Goal: Task Accomplishment & Management: Complete application form

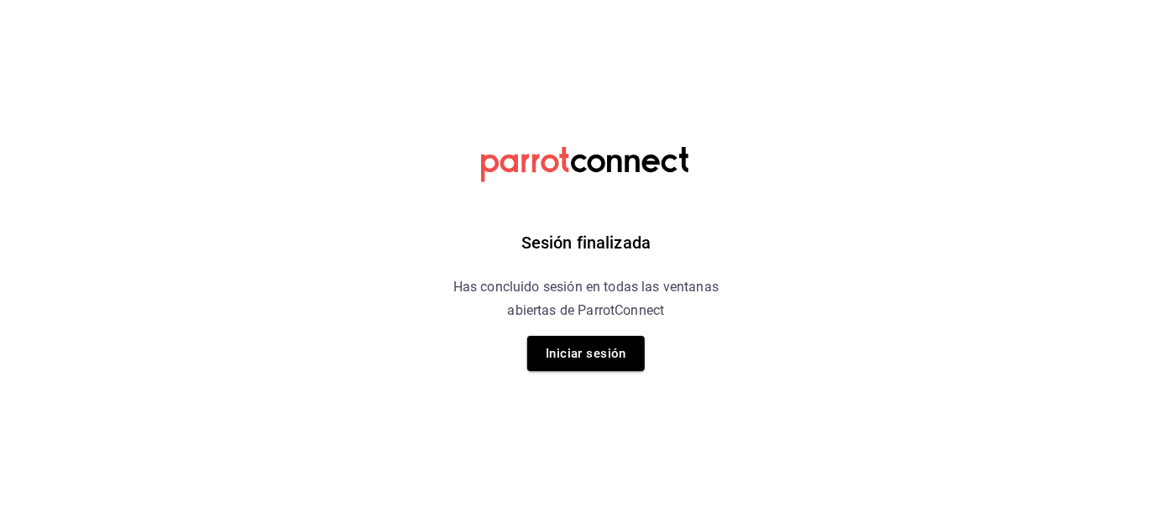
click at [568, 343] on button "Iniciar sesión" at bounding box center [586, 353] width 118 height 35
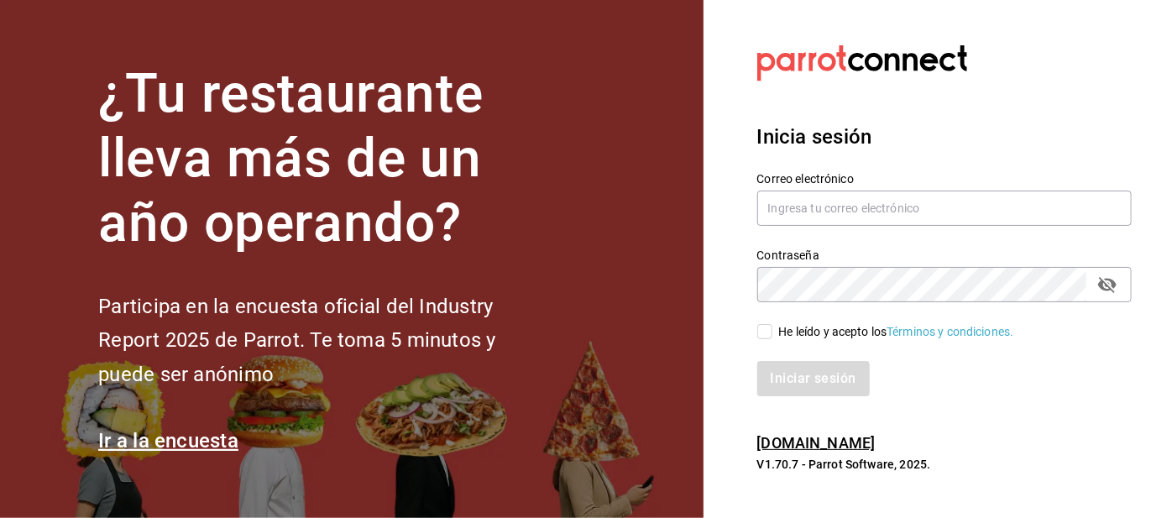
click at [577, 356] on section "¿Tu restaurante lleva más de un año operando? Participa en la encuesta oficial …" at bounding box center [351, 259] width 703 height 518
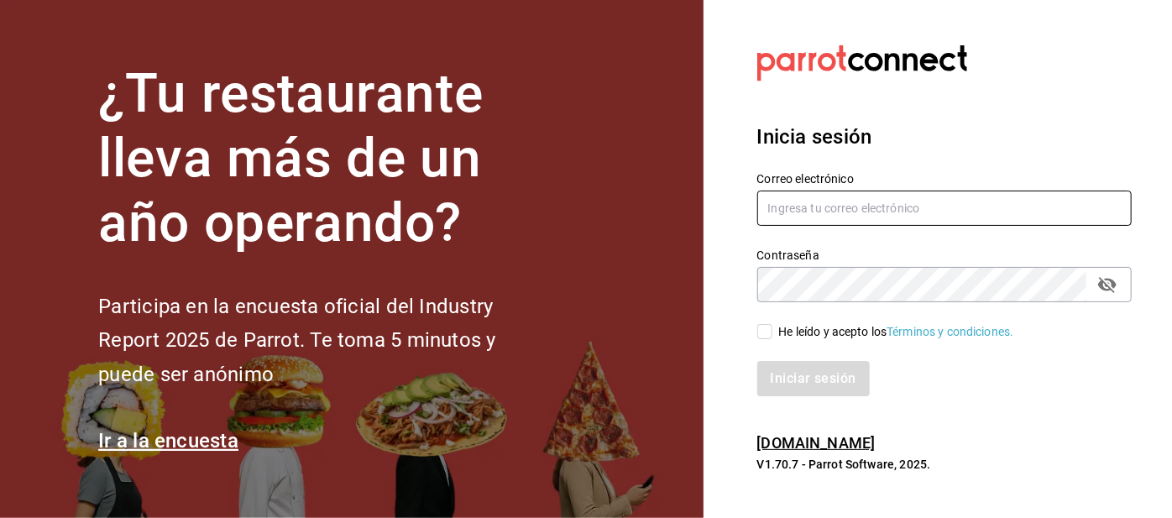
click at [796, 226] on input "text" at bounding box center [944, 208] width 375 height 35
type input "[EMAIL_ADDRESS][DOMAIN_NAME]"
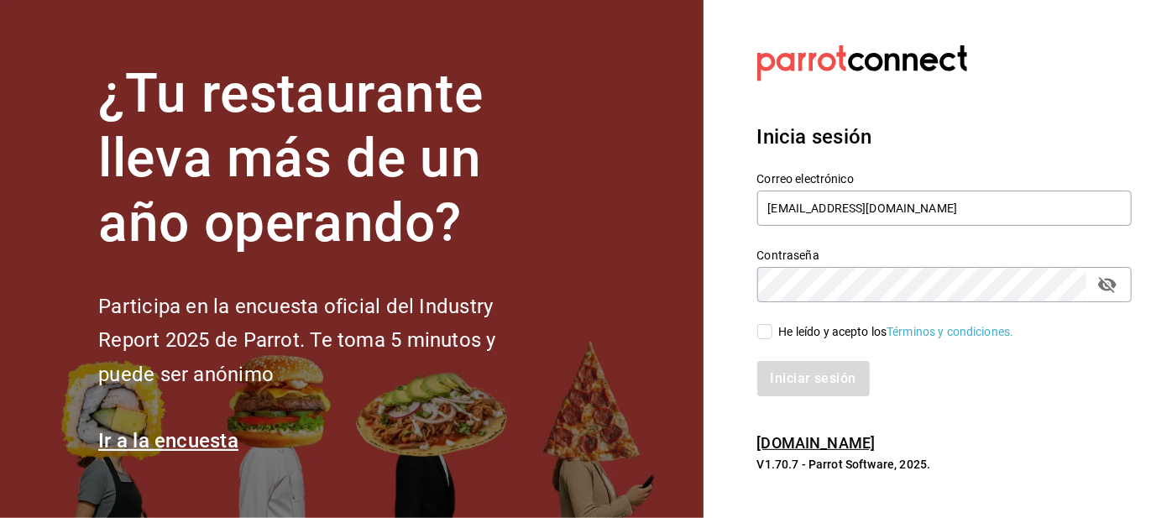
click at [771, 339] on input "He leído y acepto los Términos y condiciones." at bounding box center [764, 331] width 15 height 15
checkbox input "true"
click at [800, 396] on button "Iniciar sesión" at bounding box center [814, 378] width 114 height 35
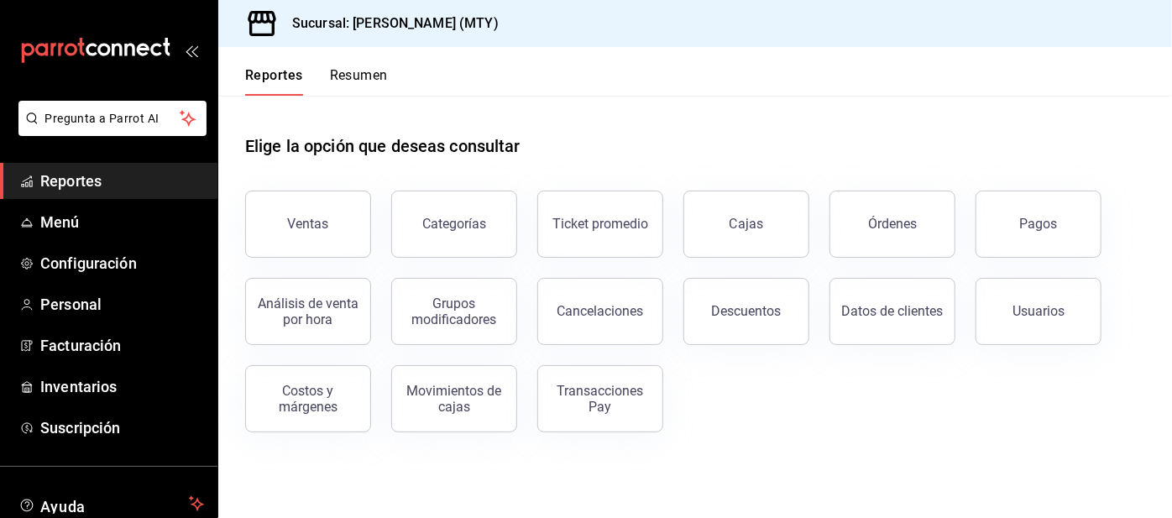
click at [380, 69] on button "Resumen" at bounding box center [359, 81] width 58 height 29
click at [361, 80] on html "Pregunta a Parrot AI Reportes Menú Configuración Personal Facturación Inventari…" at bounding box center [586, 259] width 1172 height 518
click at [377, 79] on html "Pregunta a Parrot AI Reportes Menú Configuración Personal Facturación Inventari…" at bounding box center [586, 259] width 1172 height 518
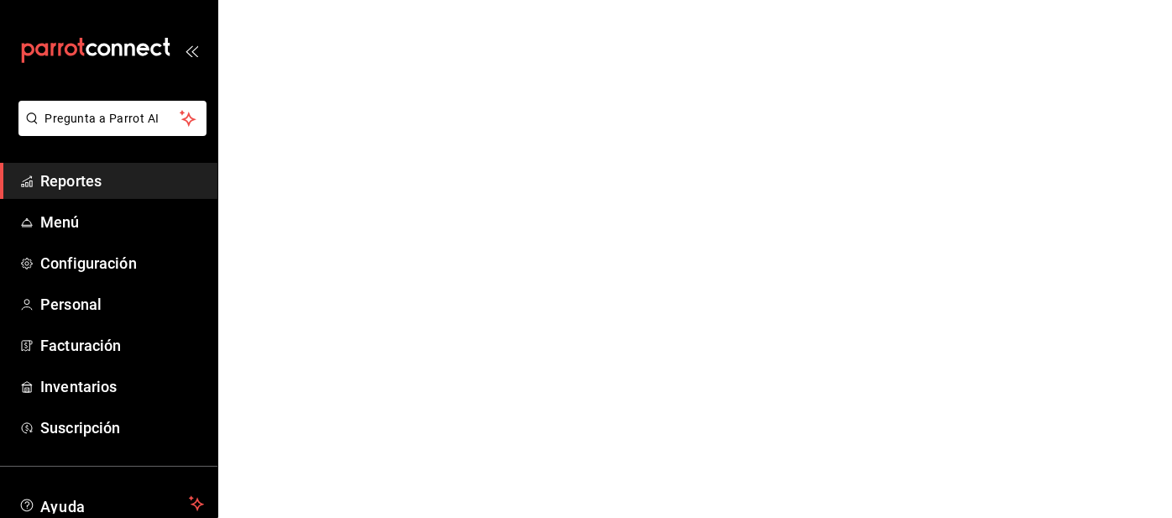
click at [365, 0] on html "Pregunta a Parrot AI Reportes Menú Configuración Personal Facturación Inventari…" at bounding box center [586, 0] width 1172 height 0
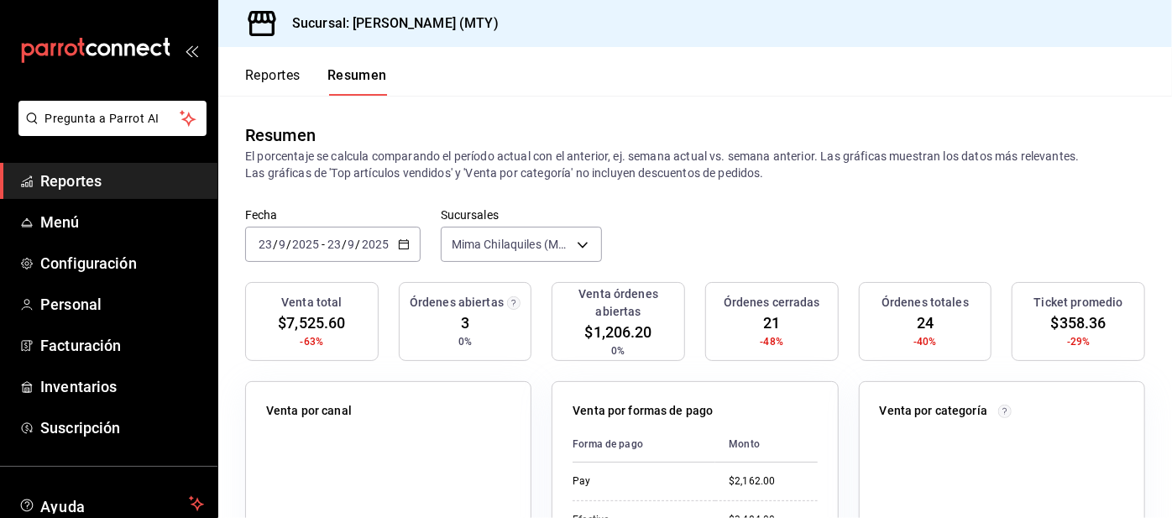
click at [109, 269] on span "Configuración" at bounding box center [122, 263] width 164 height 23
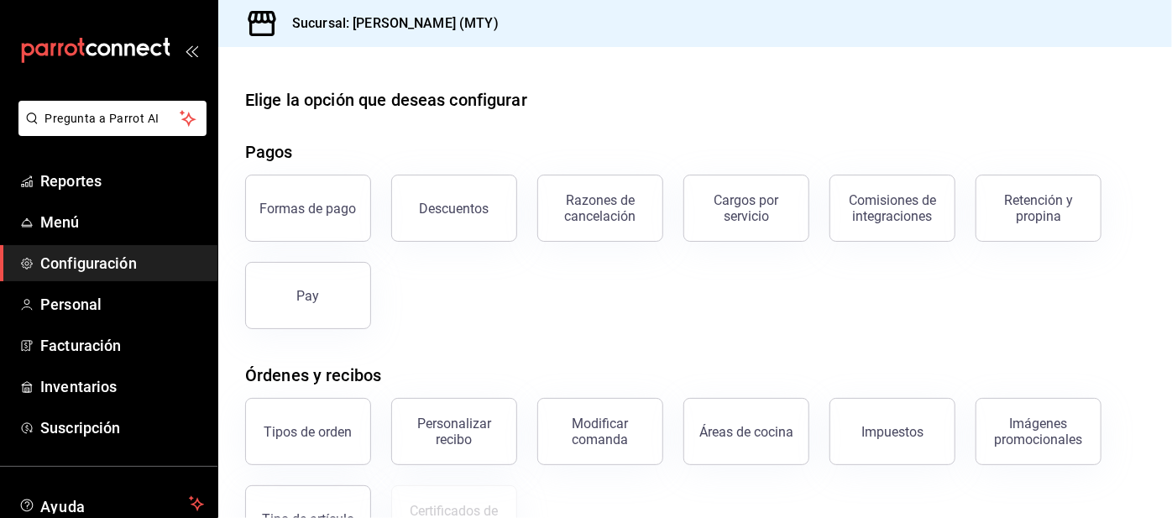
click at [1032, 205] on div "Retención y propina" at bounding box center [1038, 208] width 104 height 32
click at [1016, 221] on html "Pregunta a Parrot AI Reportes Menú Configuración Personal Facturación Inventari…" at bounding box center [586, 259] width 1172 height 518
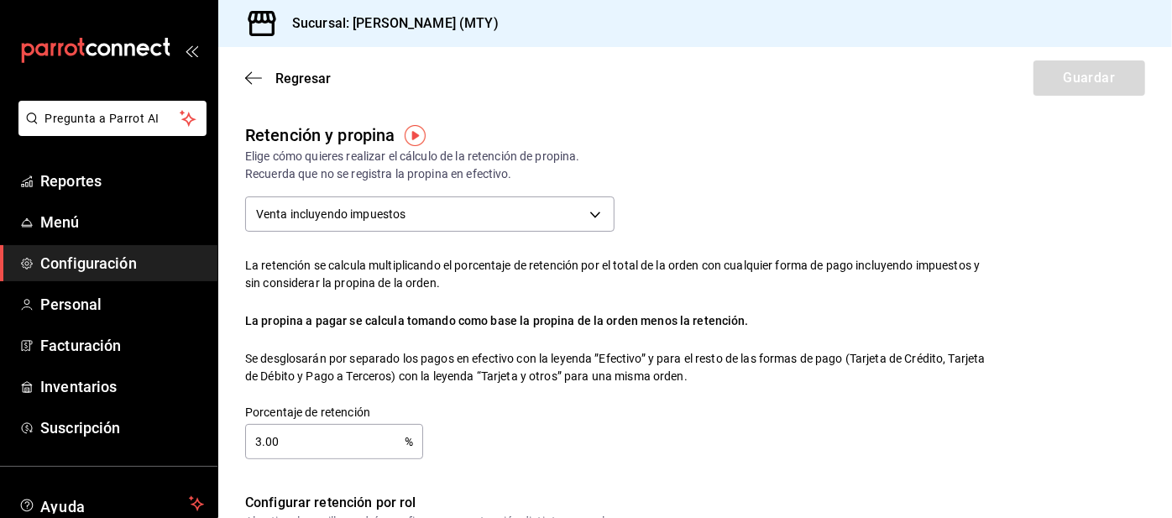
click at [344, 445] on input "3.00" at bounding box center [324, 442] width 159 height 34
checkbox input "true"
click at [62, 196] on link "Reportes" at bounding box center [108, 181] width 217 height 36
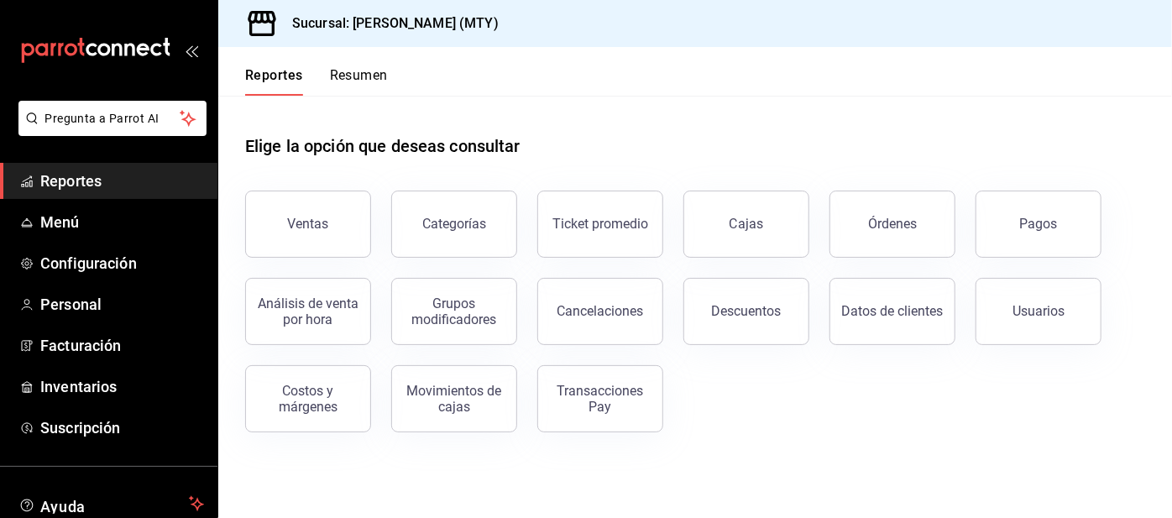
click at [65, 303] on span "Personal" at bounding box center [122, 304] width 164 height 23
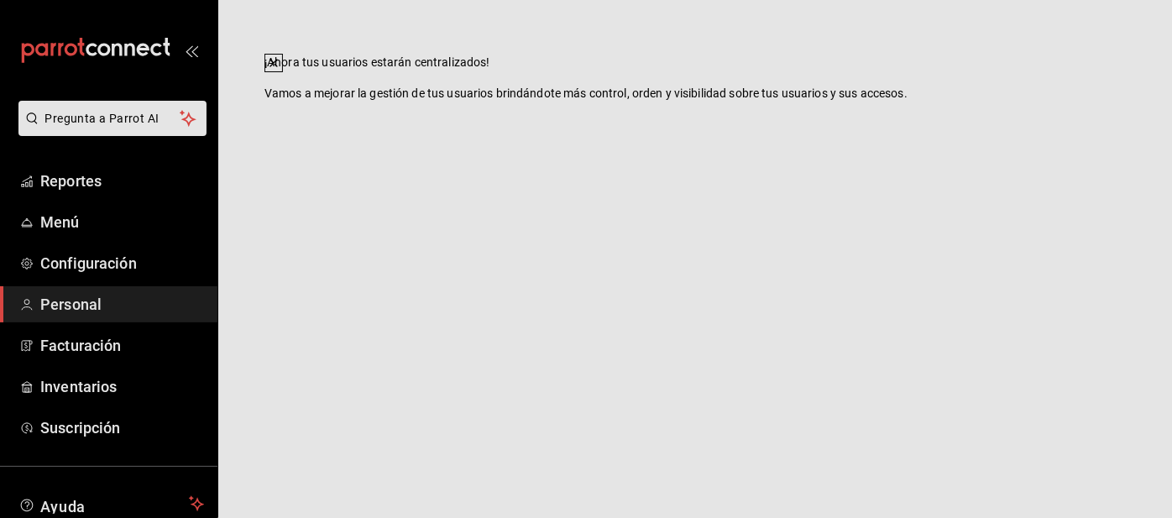
click at [785, 0] on html "Pregunta a Parrot AI Reportes Menú Configuración Personal Facturación Inventari…" at bounding box center [586, 0] width 1172 height 0
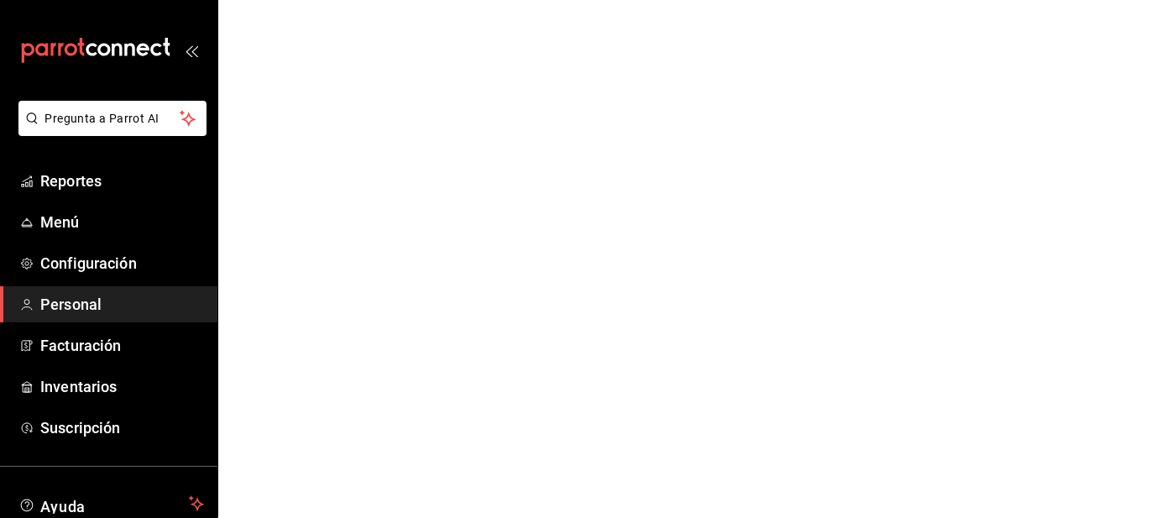
click at [779, 0] on html "Pregunta a Parrot AI Reportes Menú Configuración Personal Facturación Inventari…" at bounding box center [586, 0] width 1172 height 0
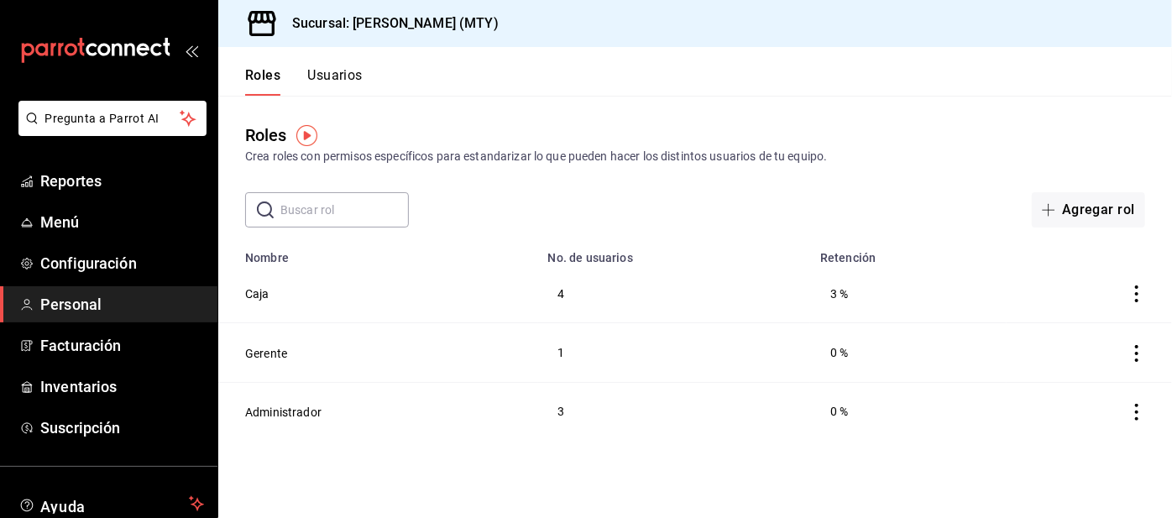
click at [331, 78] on button "Usuarios" at bounding box center [334, 81] width 55 height 29
click at [332, 79] on html "Pregunta a Parrot AI Reportes Menú Configuración Personal Facturación Inventari…" at bounding box center [586, 259] width 1172 height 518
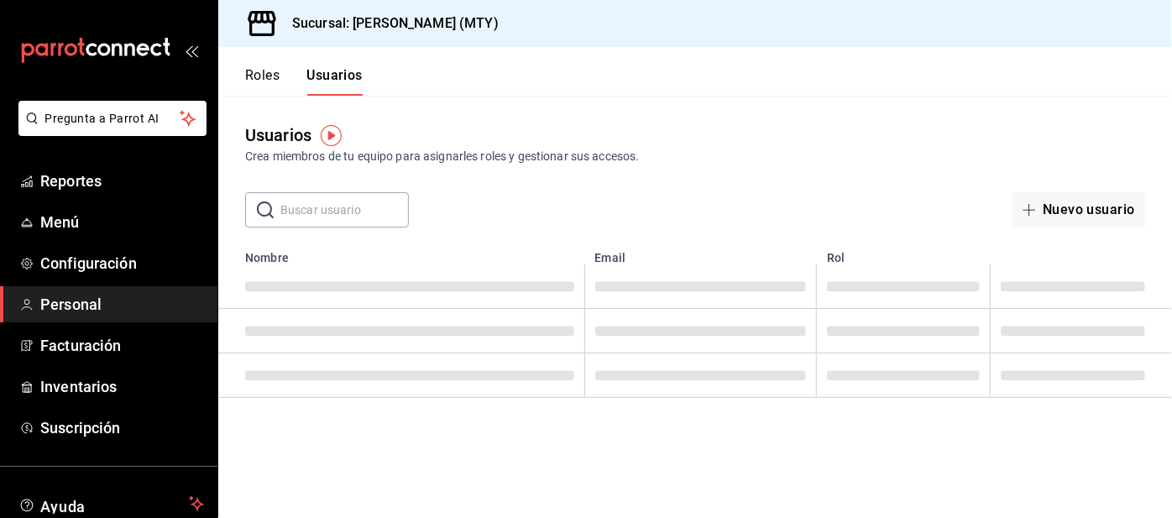
click at [333, 212] on input "text" at bounding box center [344, 210] width 128 height 34
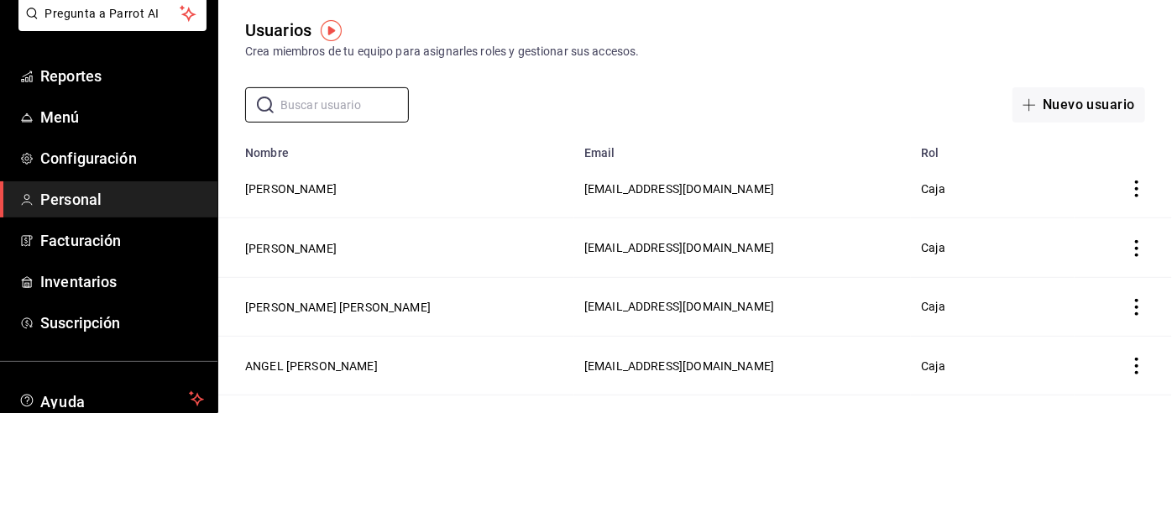
click at [284, 286] on button "Letty Alonso" at bounding box center [290, 293] width 91 height 17
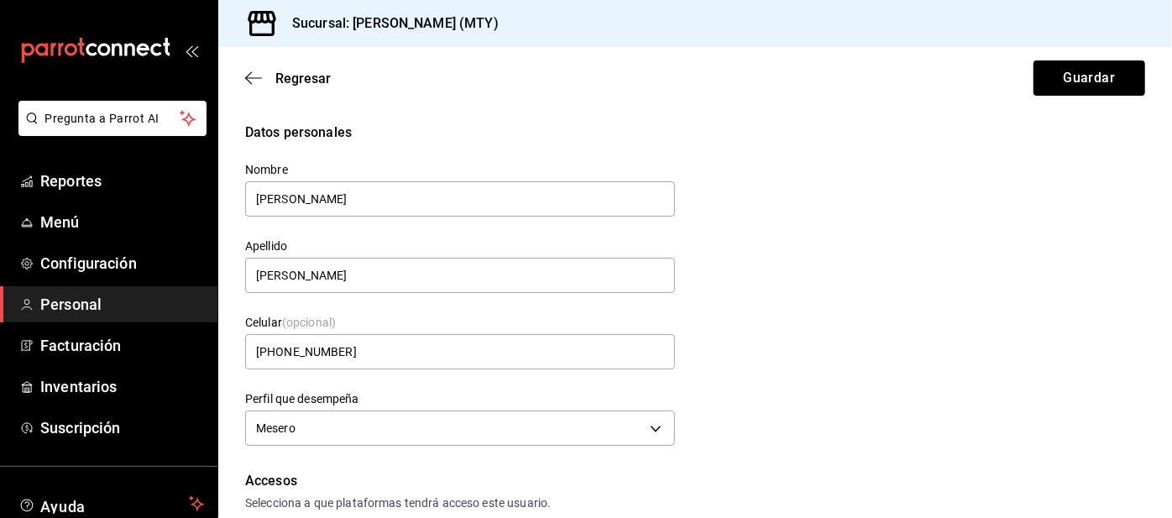
click at [266, 71] on span "Regresar" at bounding box center [288, 79] width 86 height 16
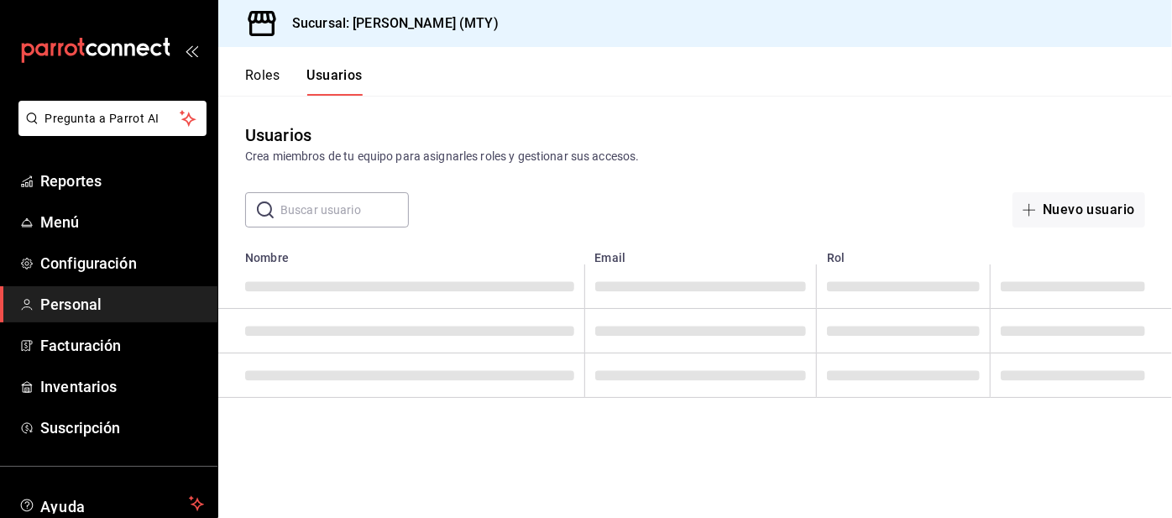
click at [1041, 201] on button "Nuevo usuario" at bounding box center [1078, 209] width 133 height 35
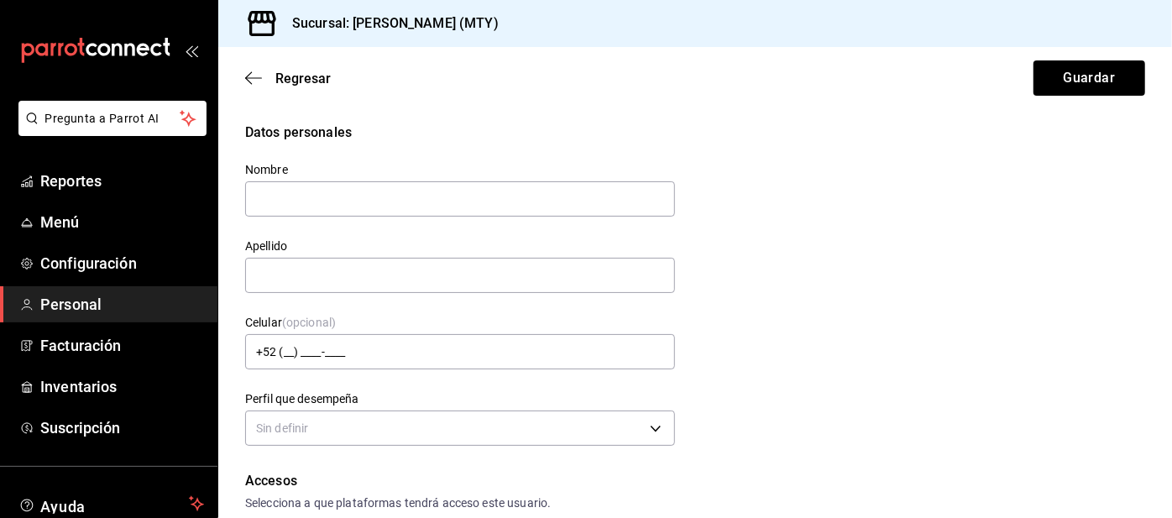
click at [309, 192] on input "text" at bounding box center [460, 198] width 430 height 35
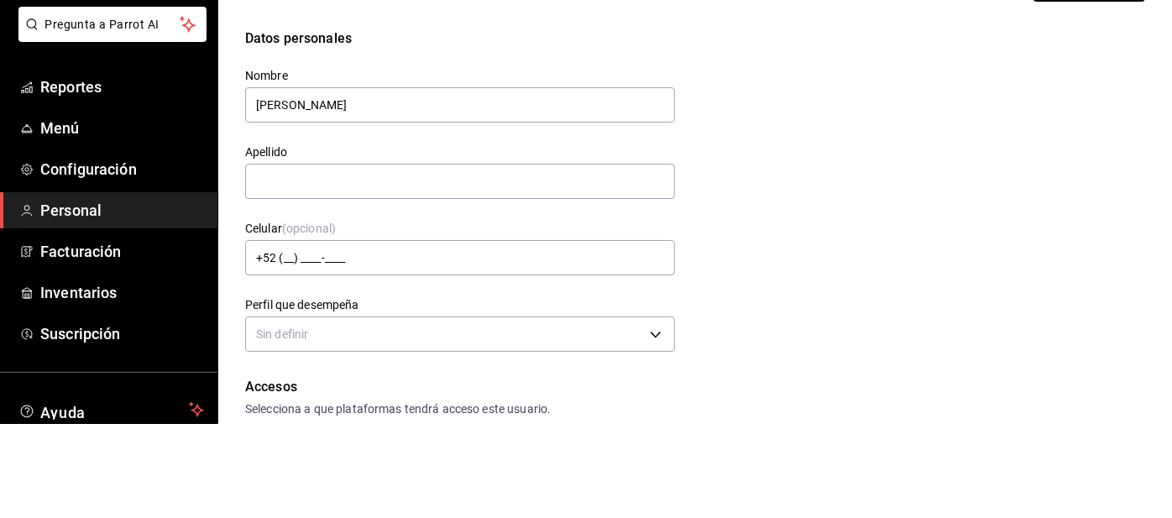
type input "Daniela Monserrat"
click at [295, 279] on input "text" at bounding box center [460, 275] width 430 height 35
type input "h"
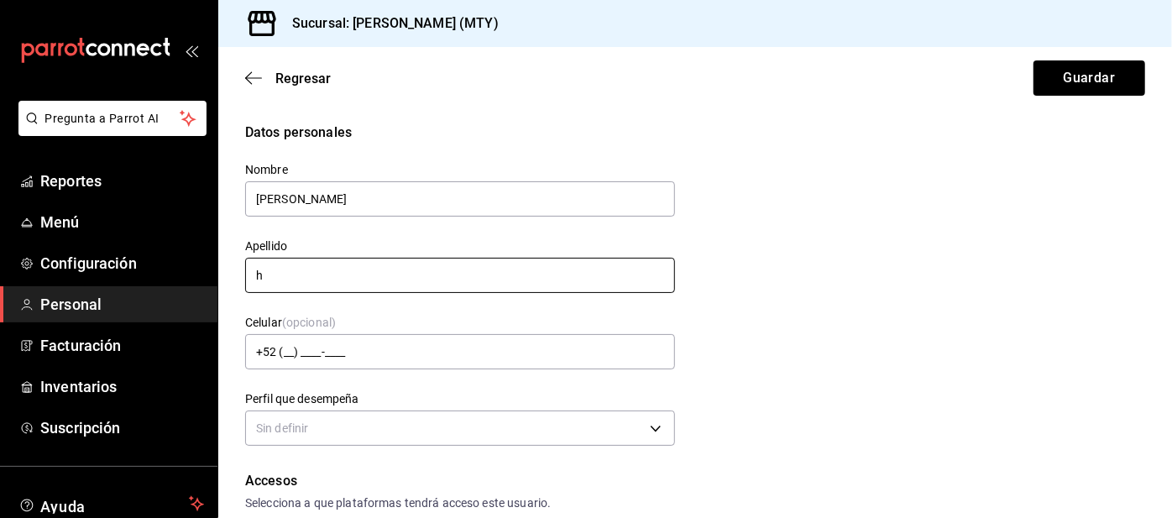
click at [311, 278] on input "h" at bounding box center [460, 275] width 430 height 35
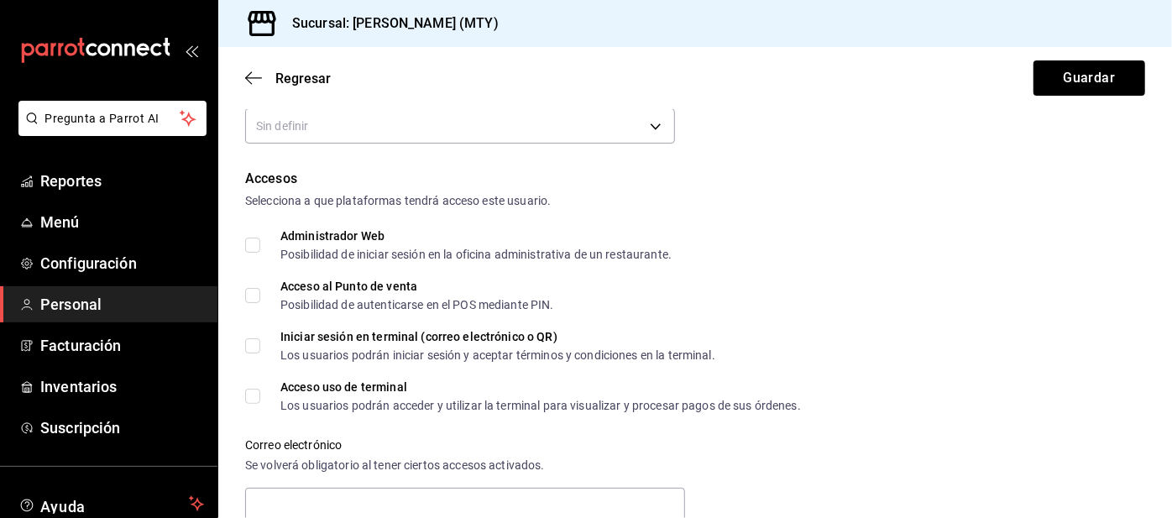
scroll to position [303, 0]
type input "Hernández González"
click at [249, 290] on input "Acceso al Punto de venta Posibilidad de autenticarse en el POS mediante PIN." at bounding box center [252, 294] width 15 height 15
checkbox input "true"
click at [252, 400] on input "Acceso uso de terminal Los usuarios podrán acceder y utilizar la terminal para …" at bounding box center [252, 395] width 15 height 15
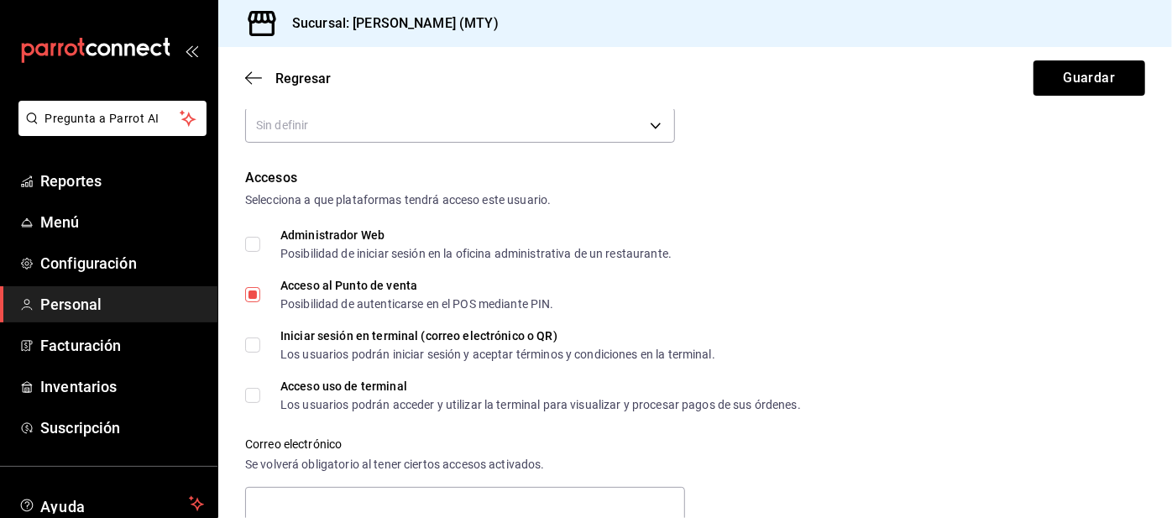
checkbox input "true"
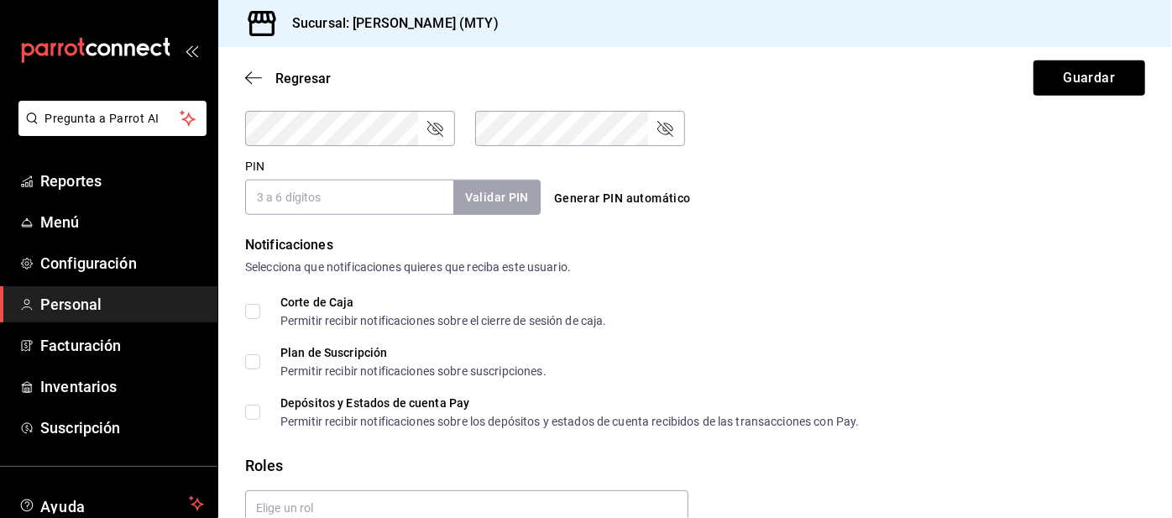
scroll to position [81, 0]
click at [423, 490] on input "text" at bounding box center [466, 507] width 443 height 35
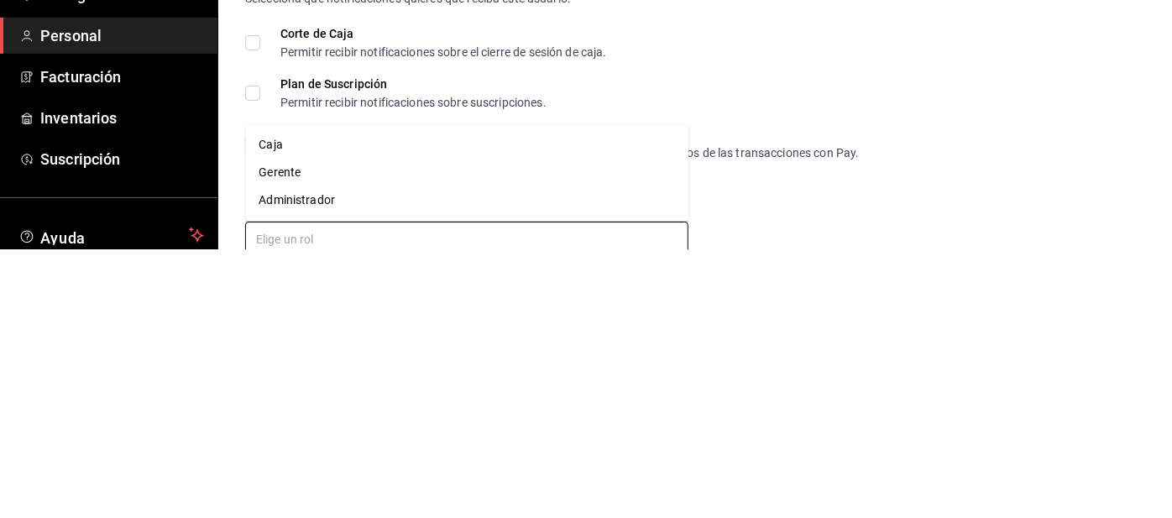
click at [287, 400] on li "Caja" at bounding box center [466, 414] width 443 height 28
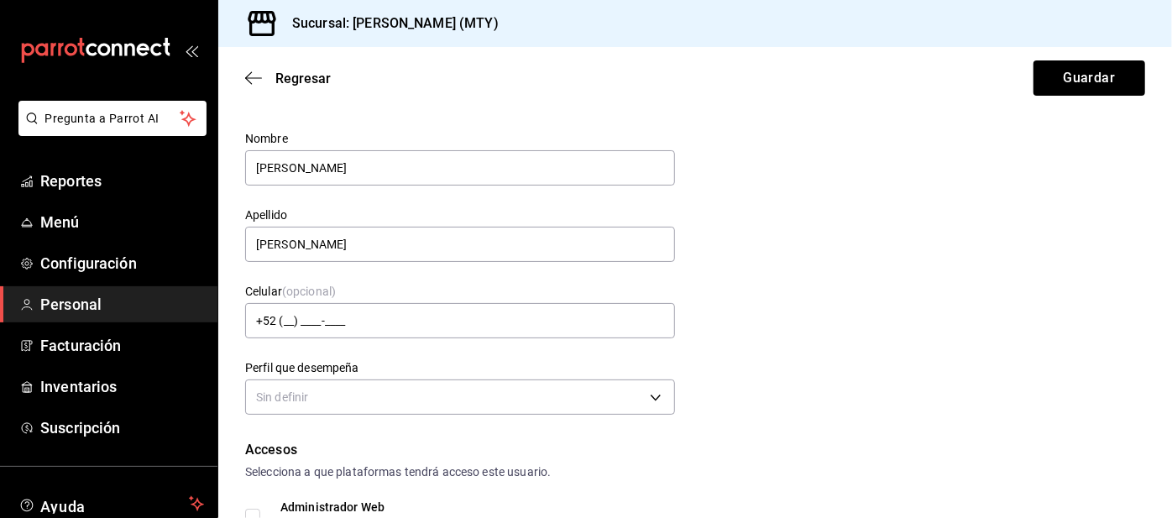
scroll to position [0, 0]
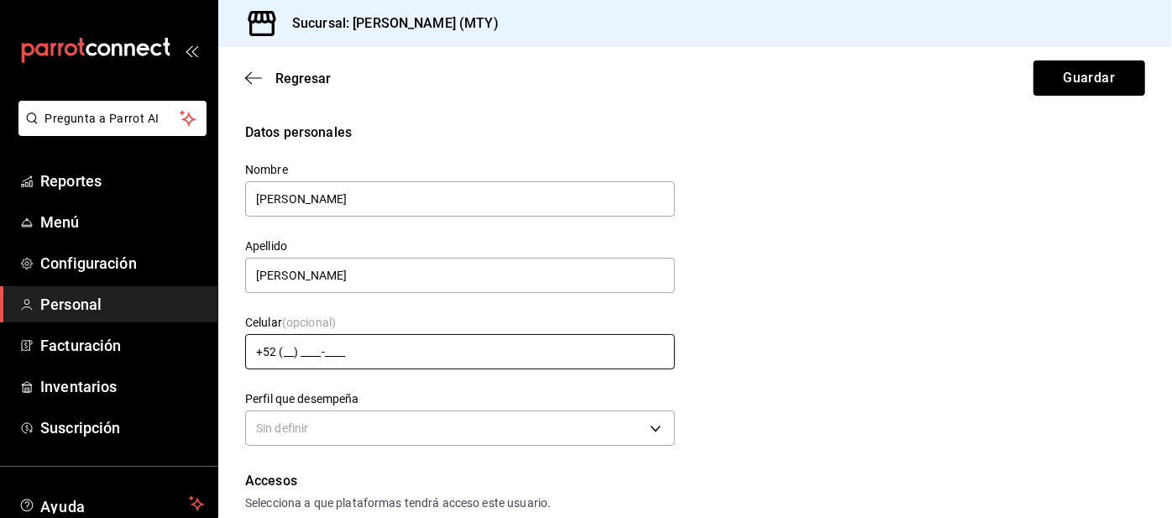
click at [279, 334] on input "+52 (__) ____-____" at bounding box center [460, 351] width 430 height 35
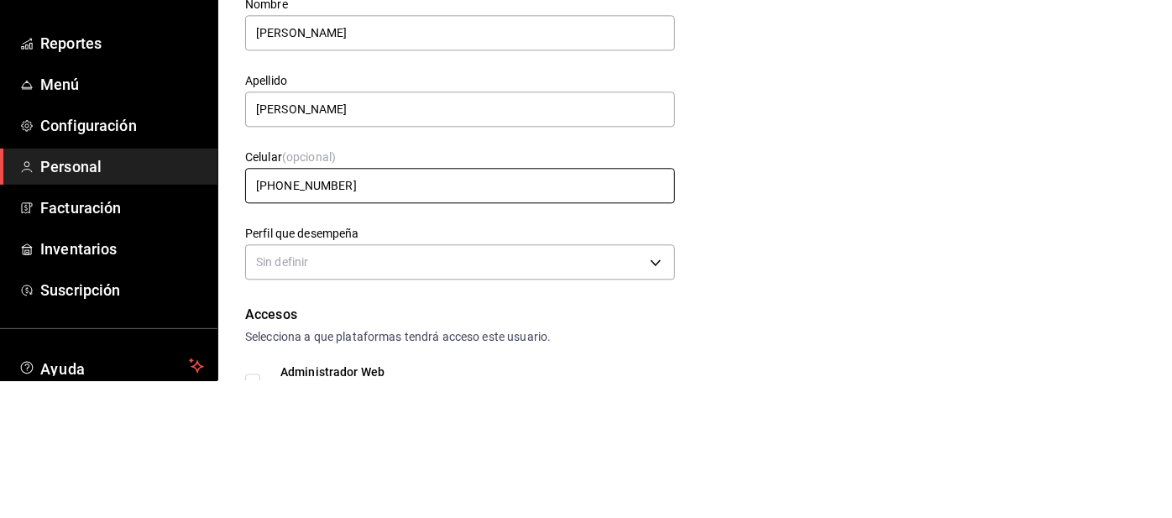
scroll to position [81, 0]
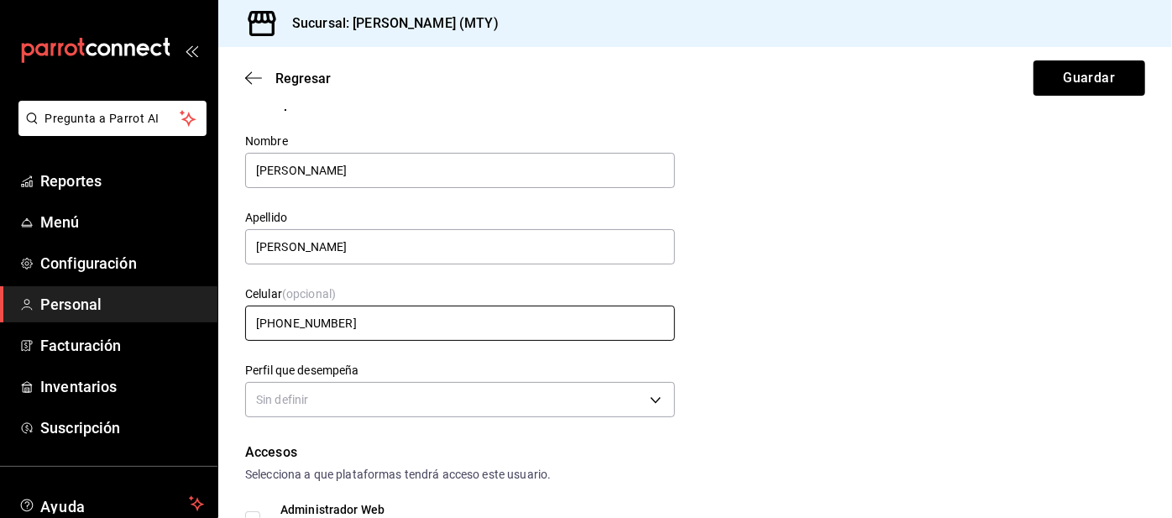
type input "+52 (81) 3246-3767"
click at [337, 317] on body "Pregunta a Parrot AI Reportes Menú Configuración Personal Facturación Inventari…" at bounding box center [586, 259] width 1172 height 518
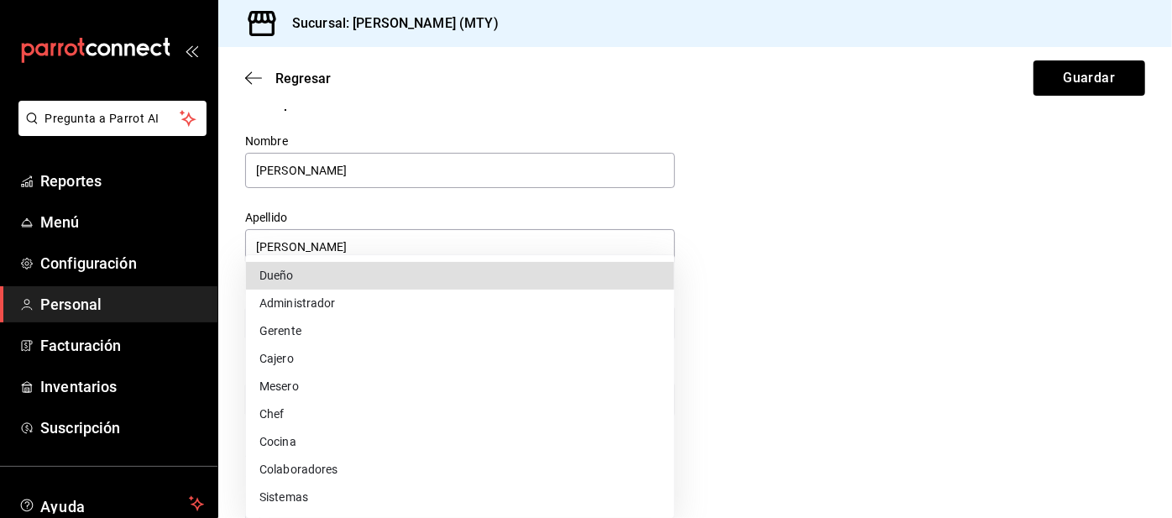
click at [306, 385] on li "Mesero" at bounding box center [460, 387] width 428 height 28
type input "WAITER"
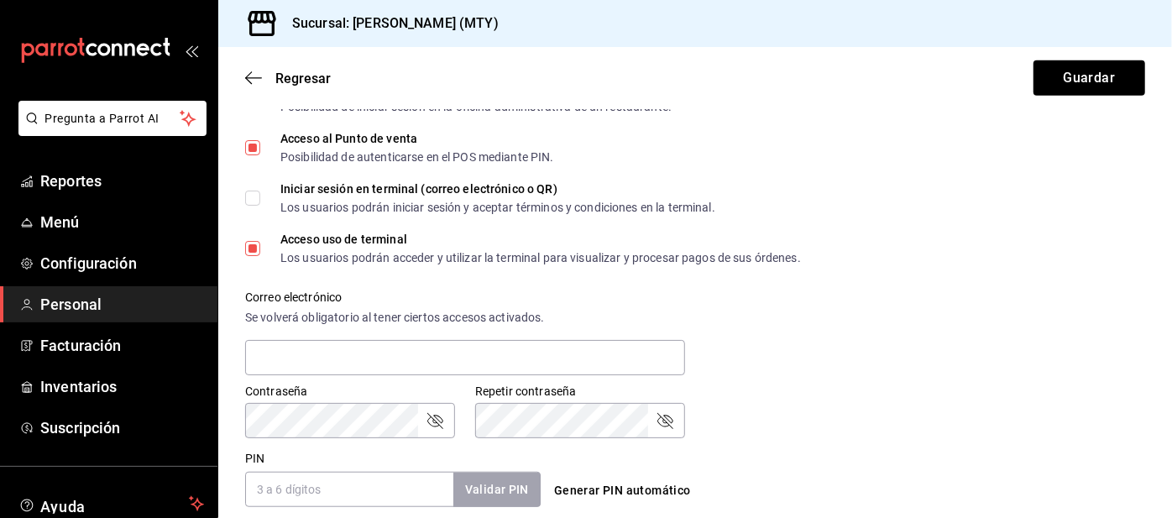
scroll to position [451, 0]
click at [331, 471] on input "PIN" at bounding box center [349, 488] width 208 height 35
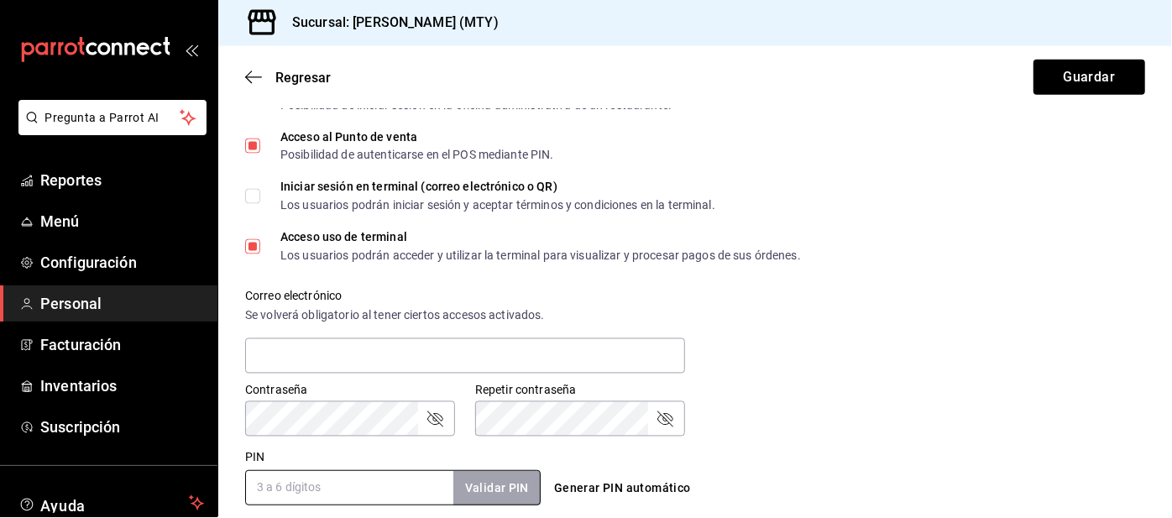
scroll to position [81, 0]
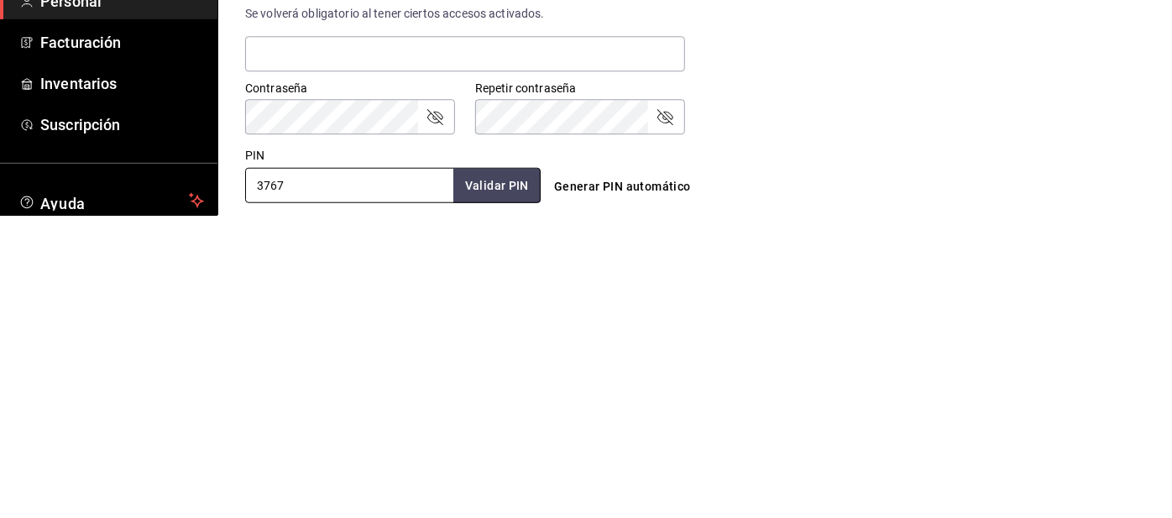
type input "3767"
click at [478, 471] on button "Validar PIN" at bounding box center [496, 489] width 89 height 36
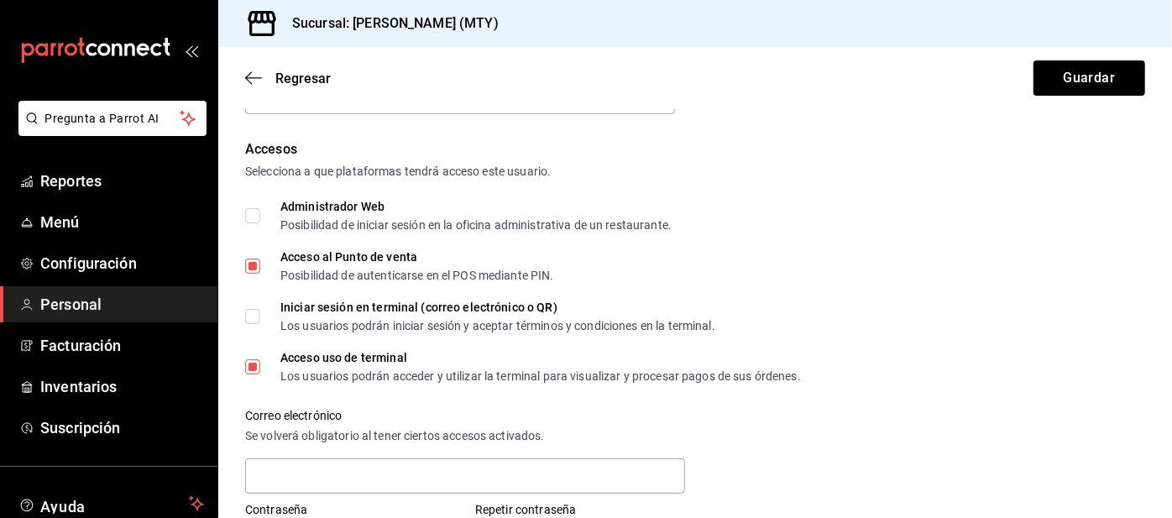
scroll to position [318, 0]
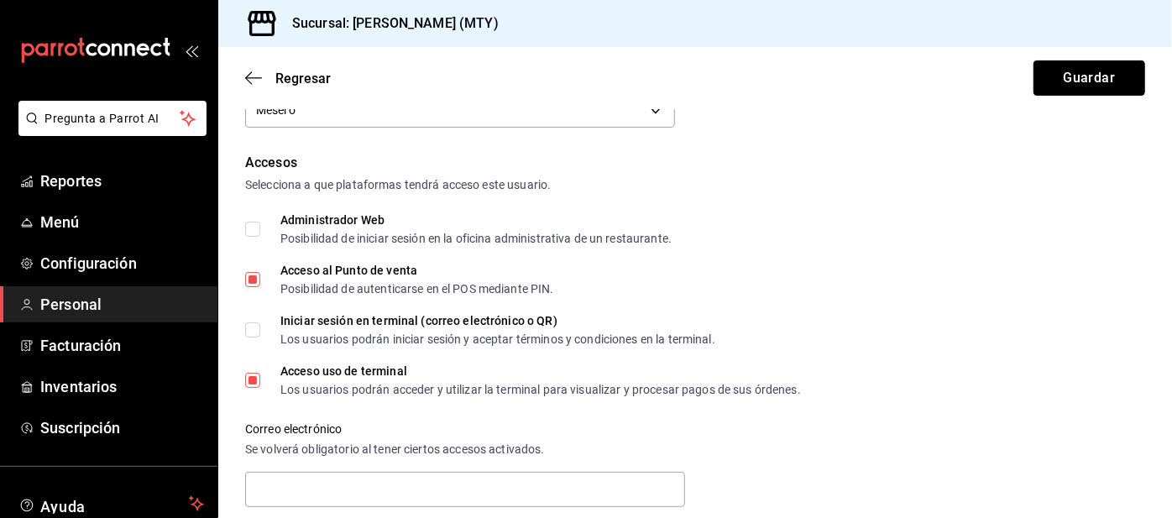
click at [1063, 76] on button "Guardar" at bounding box center [1089, 77] width 112 height 35
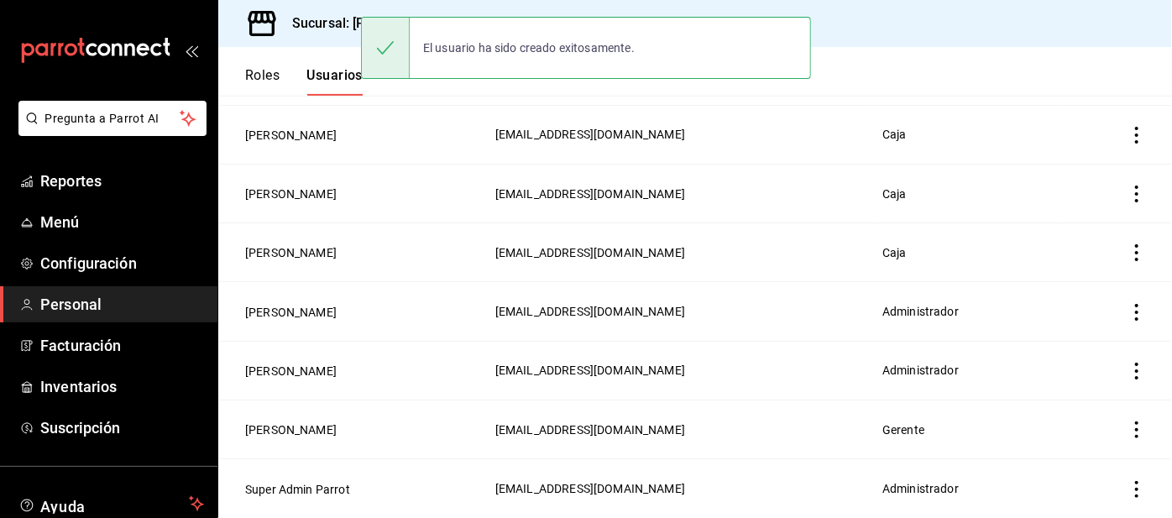
scroll to position [133, 0]
